Goal: Task Accomplishment & Management: Manage account settings

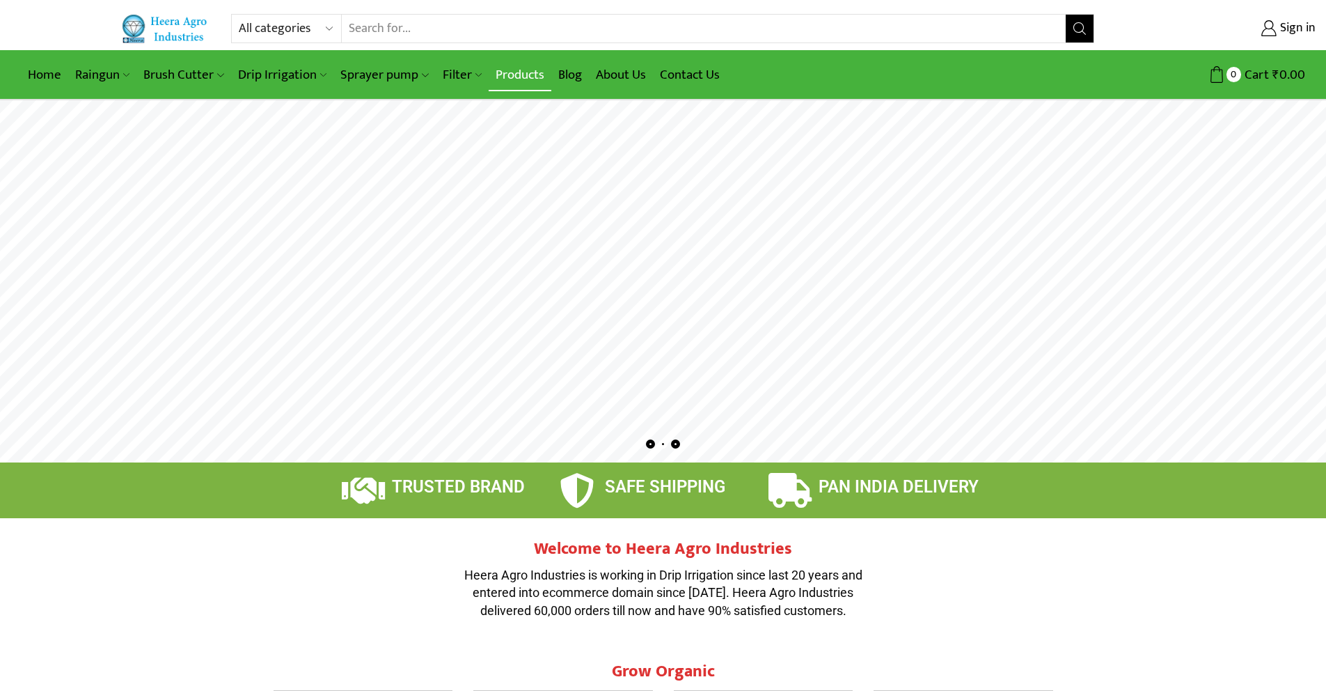
click at [524, 70] on link "Products" at bounding box center [520, 74] width 63 height 33
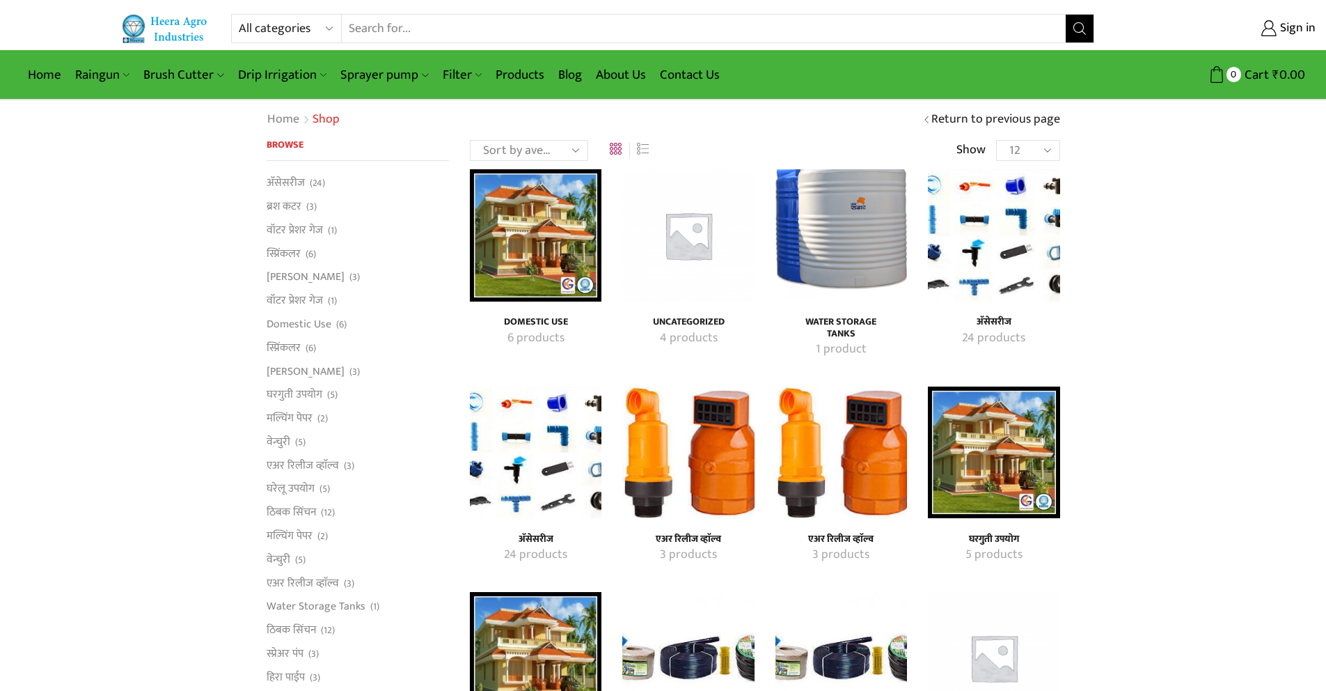
click at [996, 219] on img "Visit product category अ‍ॅसेसरीज" at bounding box center [994, 235] width 132 height 132
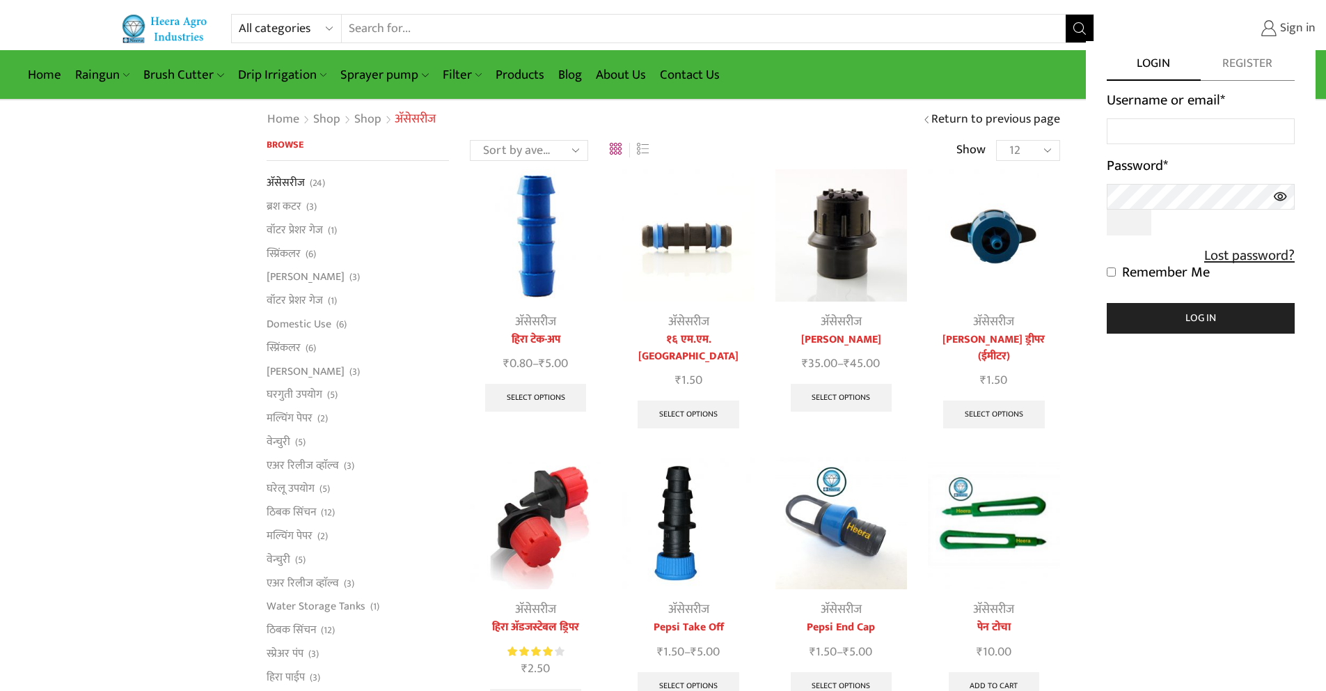
click at [1306, 34] on span "Sign in" at bounding box center [1296, 28] width 39 height 18
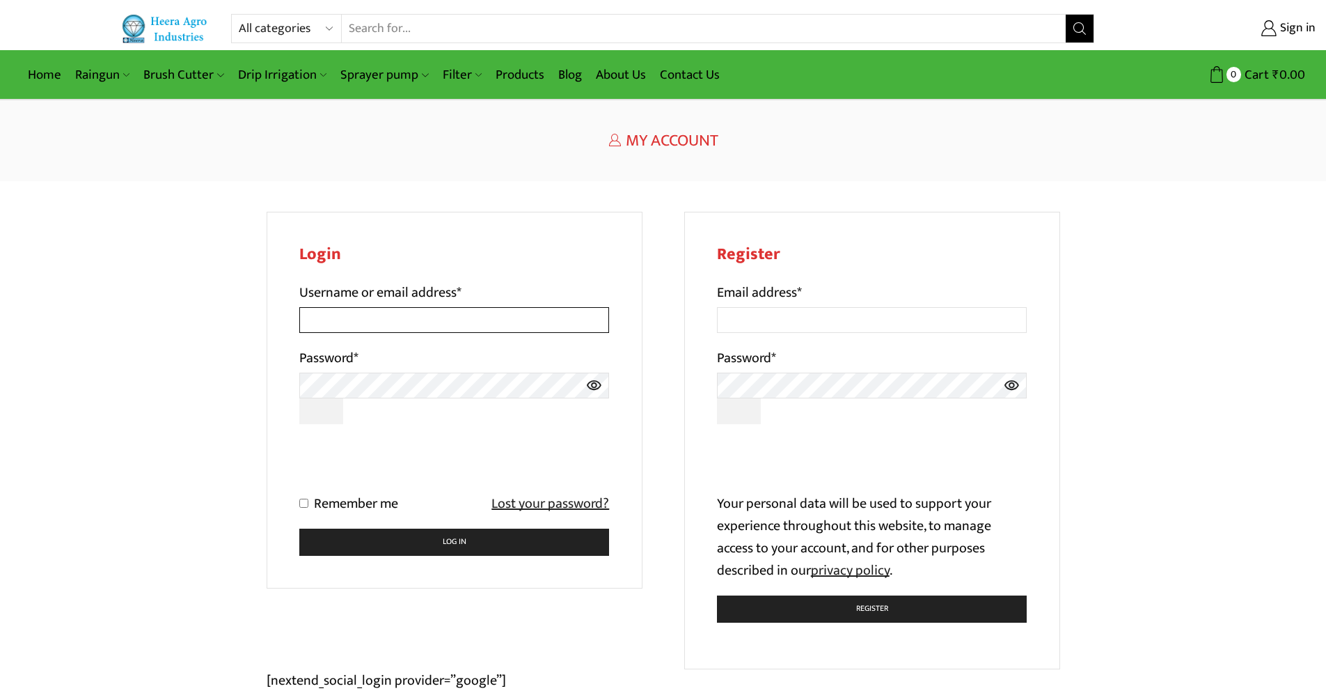
click at [523, 317] on input "Username or email address *" at bounding box center [454, 320] width 310 height 26
type input "saurabhshirke019@gmail.com"
click at [299, 398] on button "Show password" at bounding box center [321, 411] width 45 height 26
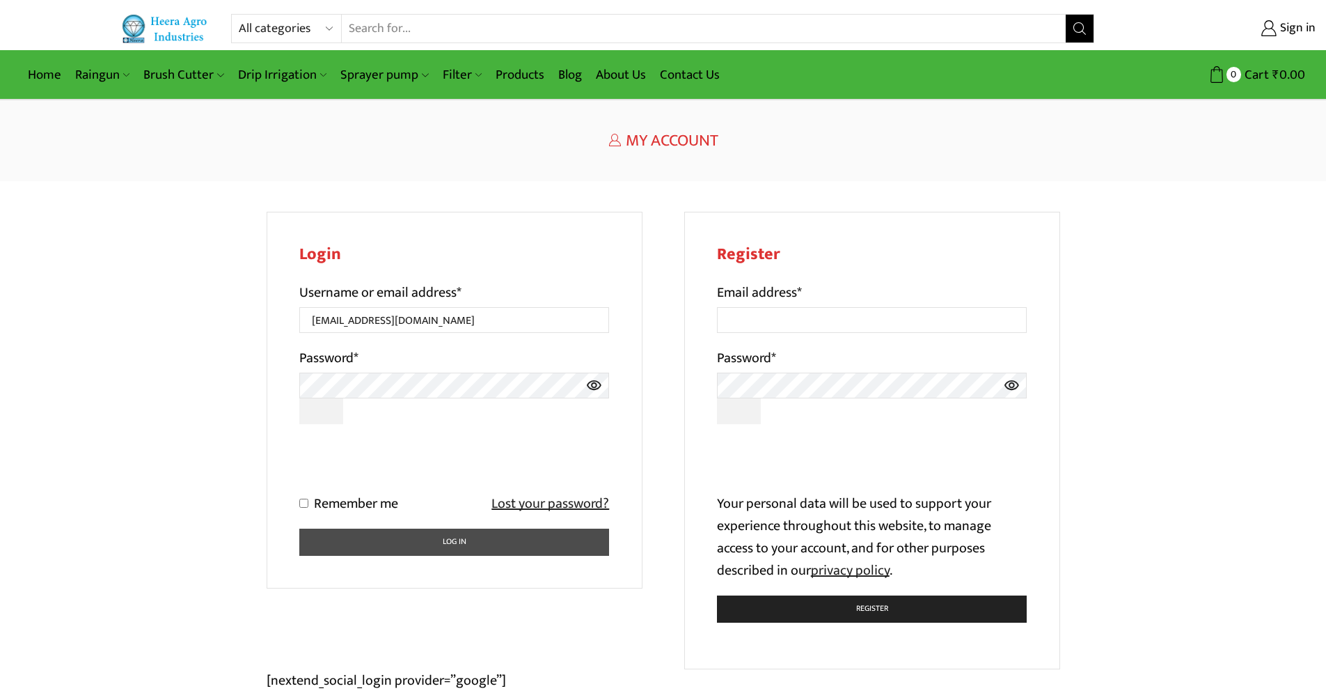
click at [385, 533] on button "Log in" at bounding box center [454, 541] width 310 height 27
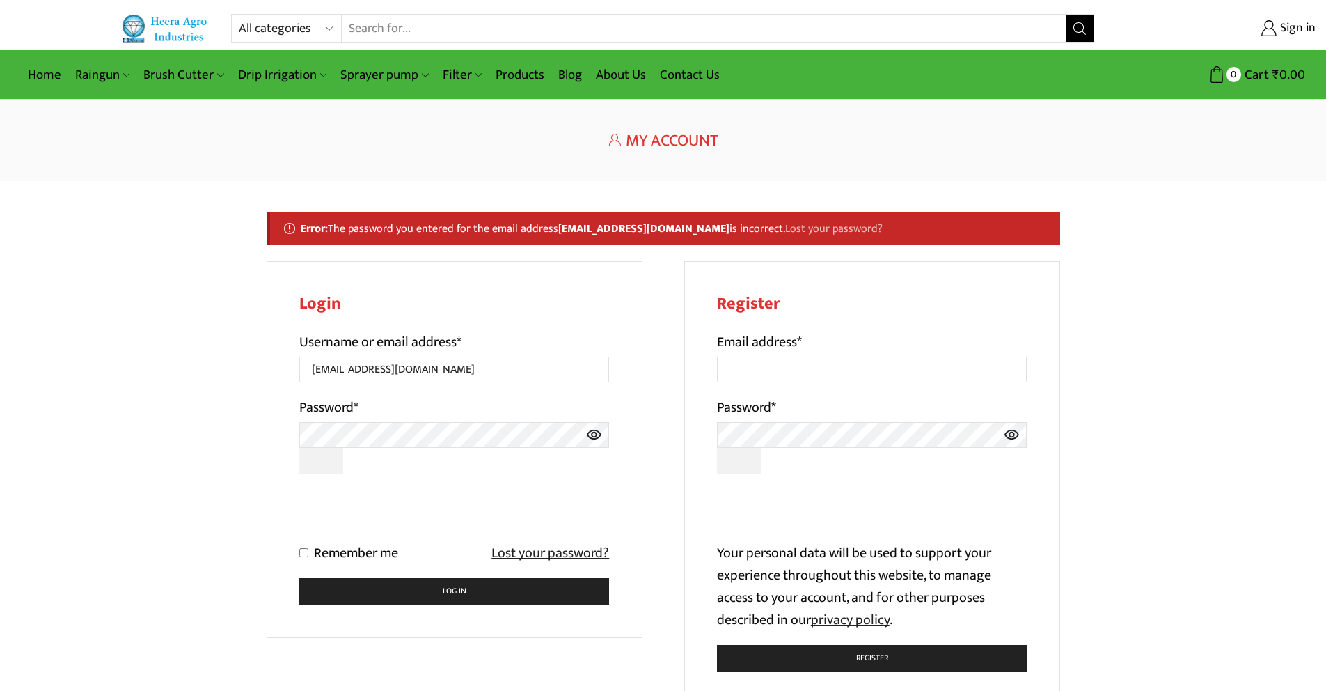
click at [830, 230] on link "Lost your password?" at bounding box center [833, 228] width 97 height 18
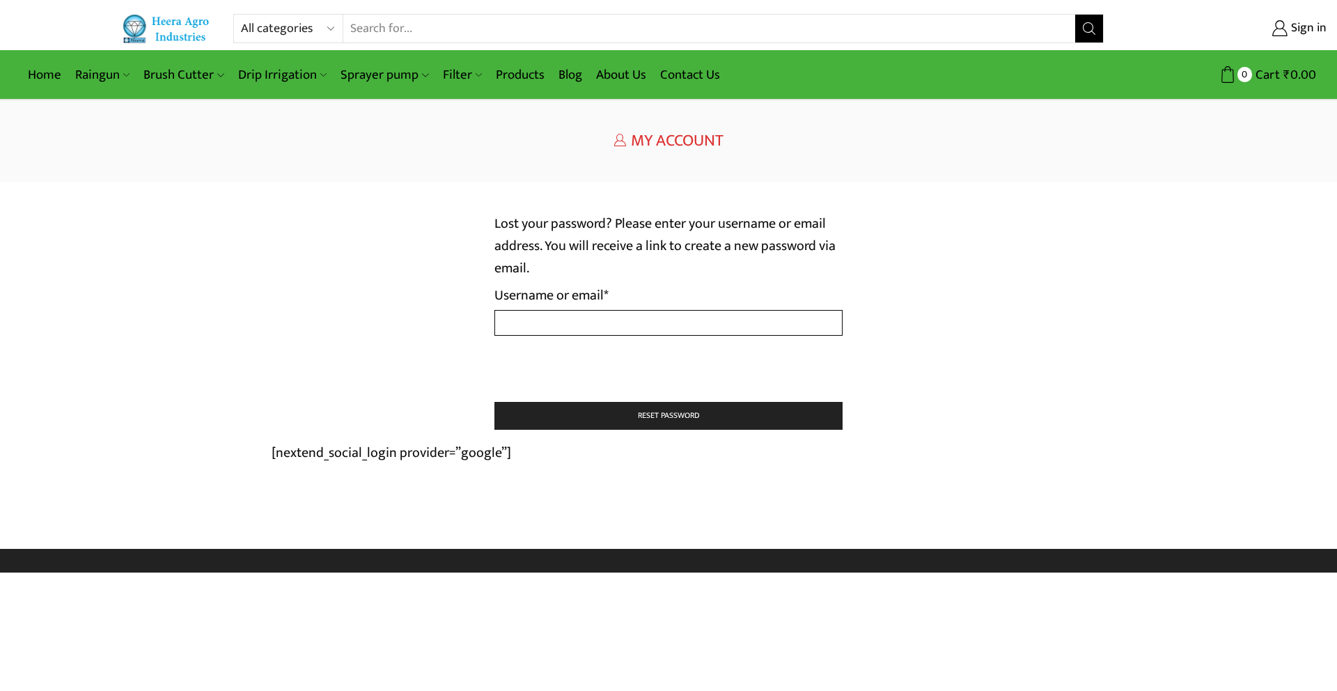
click at [664, 316] on input "Username or email * Required" at bounding box center [668, 323] width 348 height 26
type input "[EMAIL_ADDRESS][DOMAIN_NAME]"
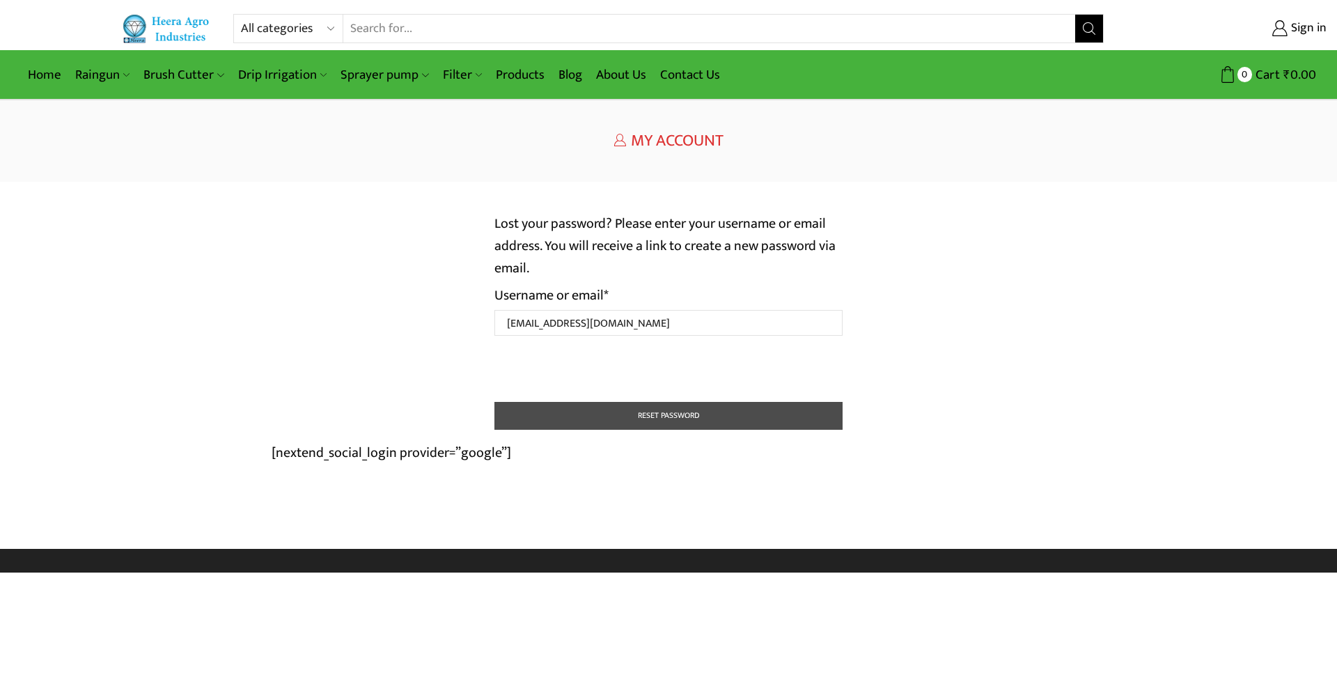
click at [661, 416] on button "Reset password" at bounding box center [668, 416] width 348 height 28
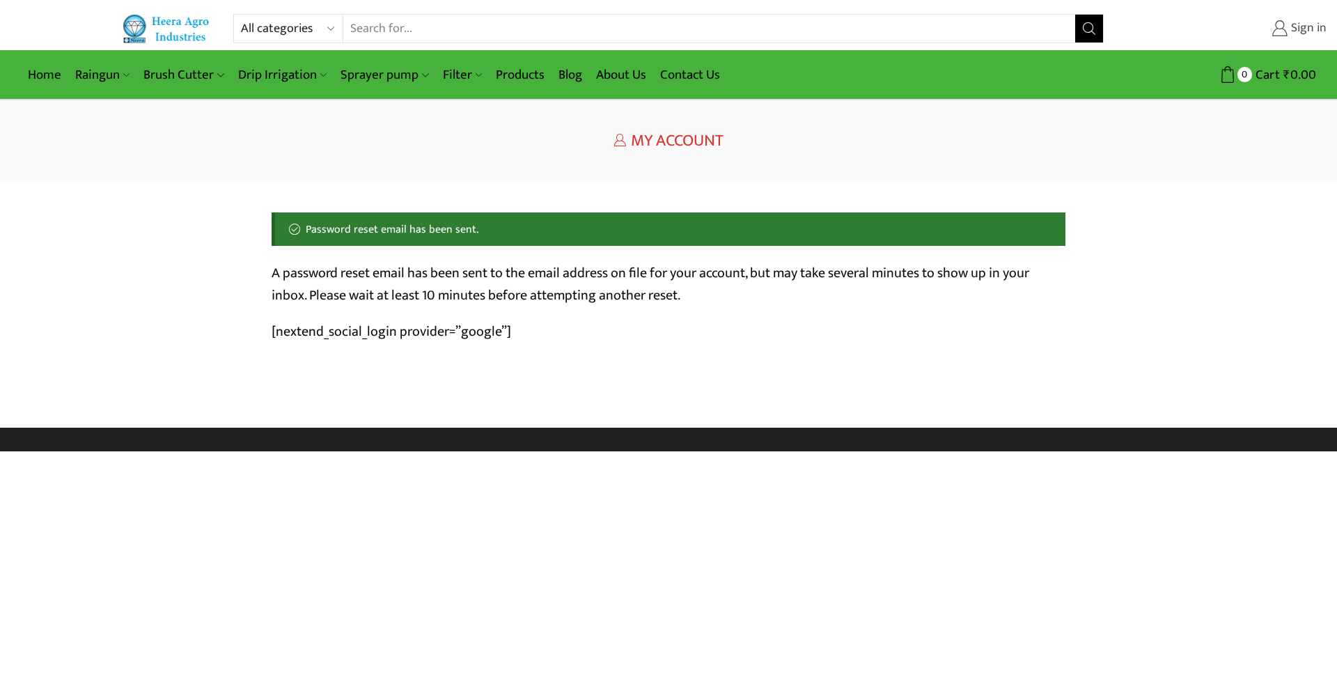
click at [1301, 21] on span "Sign in" at bounding box center [1306, 28] width 39 height 18
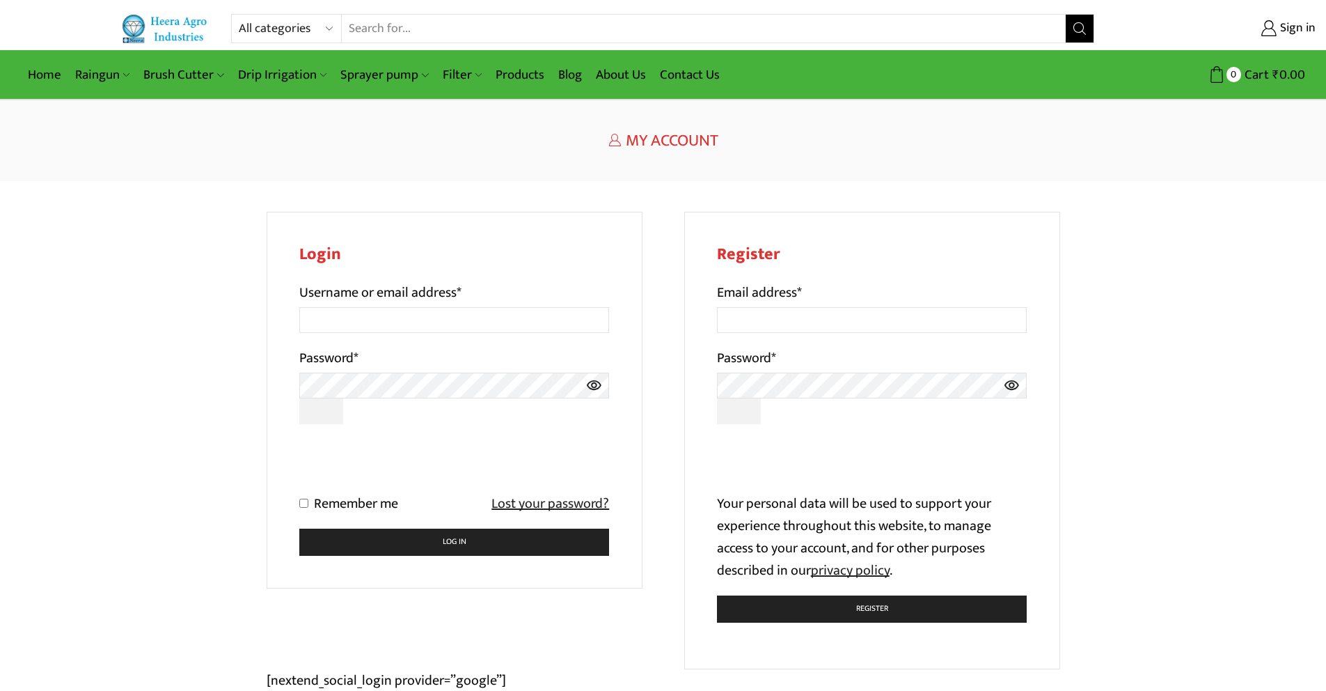
click at [799, 306] on p "Email address *" at bounding box center [872, 307] width 310 height 52
click at [797, 313] on input "Email address *" at bounding box center [872, 320] width 310 height 26
type input "[EMAIL_ADDRESS][DOMAIN_NAME]"
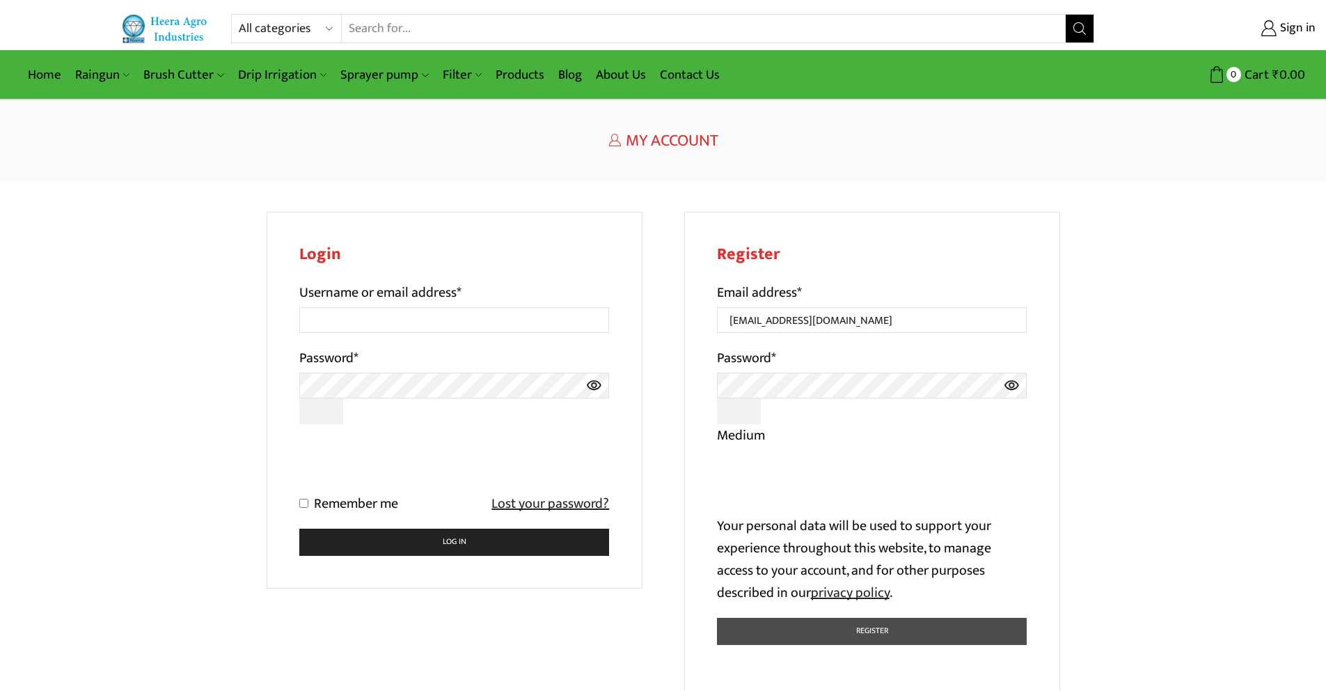
click at [848, 622] on button "Register" at bounding box center [872, 630] width 310 height 27
